Goal: Task Accomplishment & Management: Manage account settings

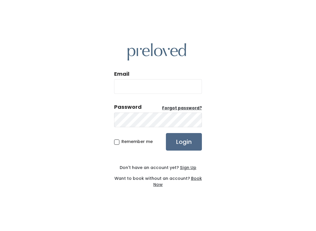
click at [176, 83] on input "Email" at bounding box center [158, 86] width 88 height 15
type input "[DOMAIN_NAME][EMAIL_ADDRESS][DOMAIN_NAME]"
click at [184, 142] on input "Login" at bounding box center [184, 142] width 36 height 18
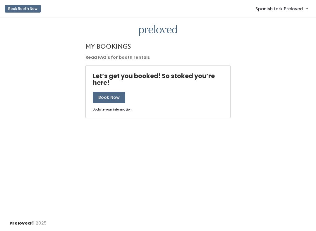
click at [300, 8] on span "Spanish fork Preloved" at bounding box center [279, 9] width 47 height 6
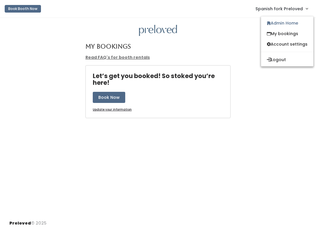
click at [293, 28] on link "Admin Home" at bounding box center [287, 23] width 52 height 11
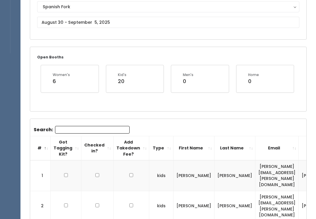
click at [89, 126] on input "Search:" at bounding box center [92, 130] width 75 height 8
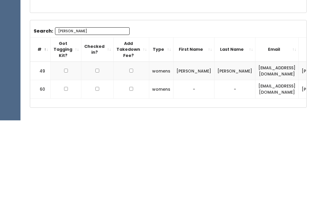
type input "Jen"
click at [64, 167] on input "checkbox" at bounding box center [66, 169] width 4 height 4
checkbox input "true"
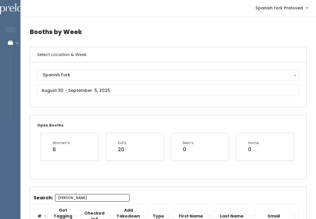
scroll to position [0, 0]
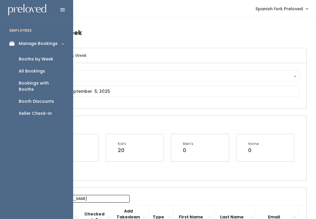
click at [15, 43] on icon at bounding box center [13, 43] width 8 height 5
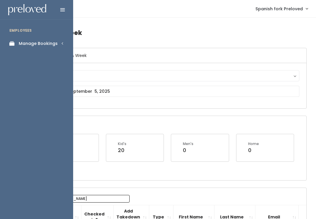
click at [302, 14] on link "Spanish fork Preloved" at bounding box center [282, 8] width 64 height 13
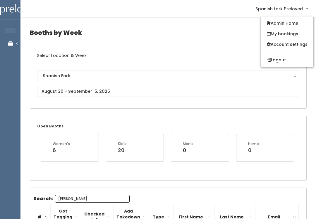
click at [303, 62] on button "Logout" at bounding box center [287, 59] width 52 height 11
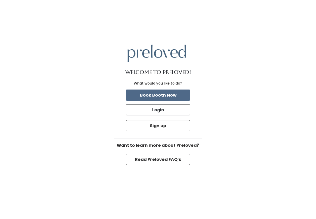
click at [174, 115] on button "Login" at bounding box center [158, 109] width 64 height 11
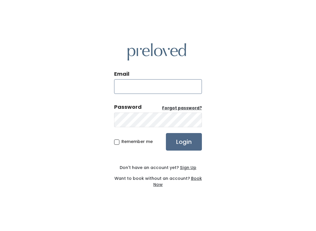
type input "[DOMAIN_NAME][EMAIL_ADDRESS][DOMAIN_NAME]"
click at [184, 142] on input "Login" at bounding box center [184, 142] width 36 height 18
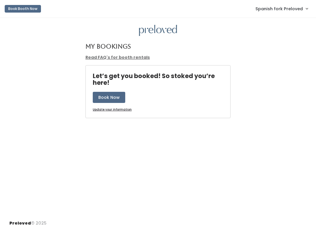
click at [307, 9] on link "Spanish fork Preloved" at bounding box center [282, 8] width 64 height 13
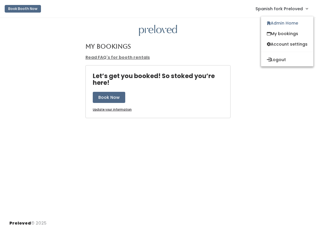
click at [298, 39] on link "My bookings" at bounding box center [287, 33] width 52 height 11
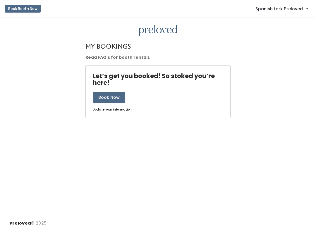
click at [306, 10] on link "Spanish fork Preloved" at bounding box center [282, 8] width 64 height 13
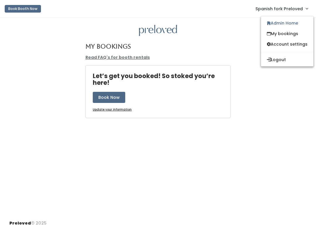
click at [304, 25] on link "Admin Home" at bounding box center [287, 23] width 52 height 11
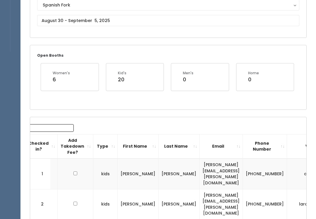
scroll to position [66, 0]
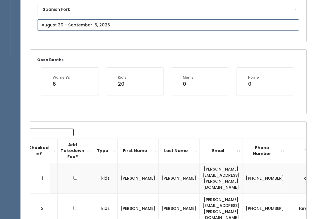
click at [123, 22] on input "text" at bounding box center [168, 24] width 262 height 11
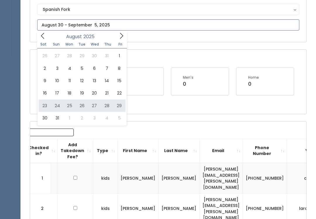
type input "August 23 to August 29"
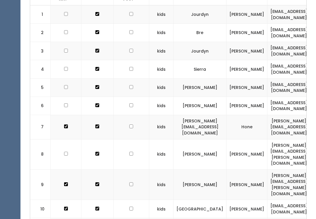
scroll to position [263, 0]
